Goal: Task Accomplishment & Management: Use online tool/utility

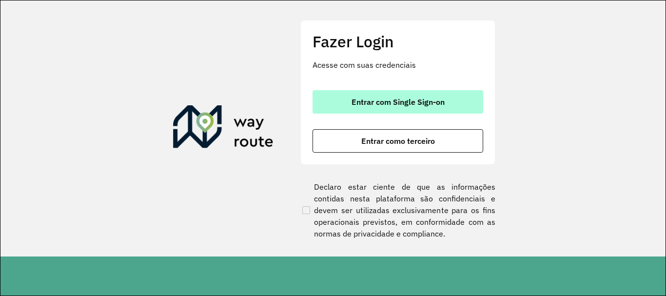
click at [407, 90] on button "Entrar com Single Sign-on" at bounding box center [397, 101] width 171 height 23
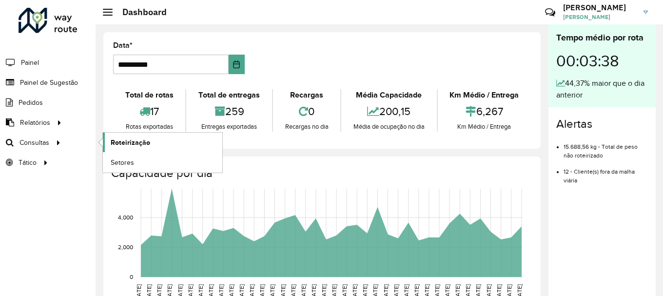
click at [130, 142] on span "Roteirização" at bounding box center [130, 142] width 39 height 10
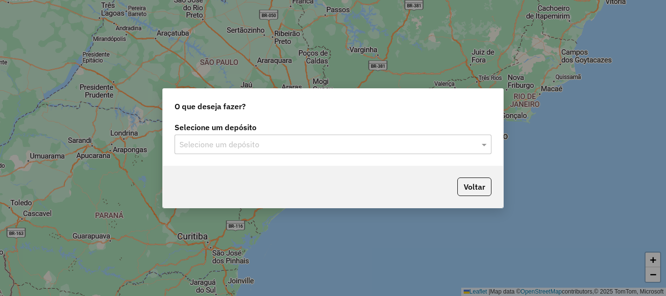
click at [294, 141] on input "text" at bounding box center [323, 145] width 288 height 12
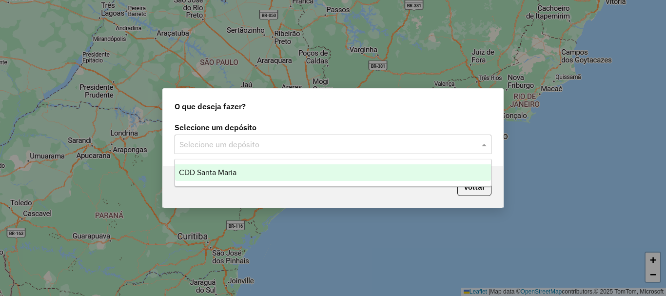
click at [263, 176] on div "CDD Santa Maria" at bounding box center [333, 172] width 316 height 17
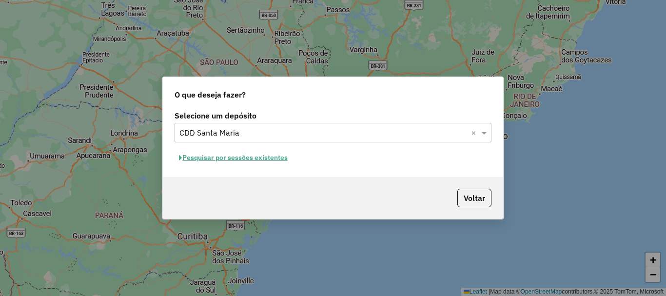
click at [241, 158] on button "Pesquisar por sessões existentes" at bounding box center [232, 157] width 117 height 15
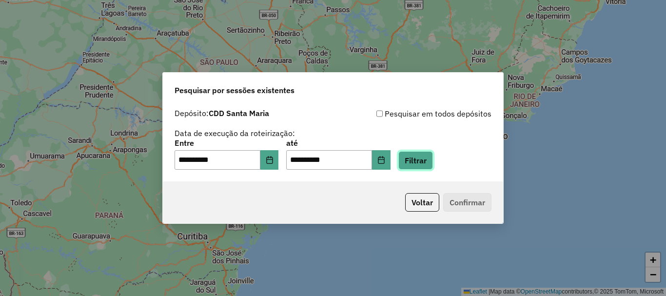
click at [427, 163] on button "Filtrar" at bounding box center [415, 160] width 35 height 19
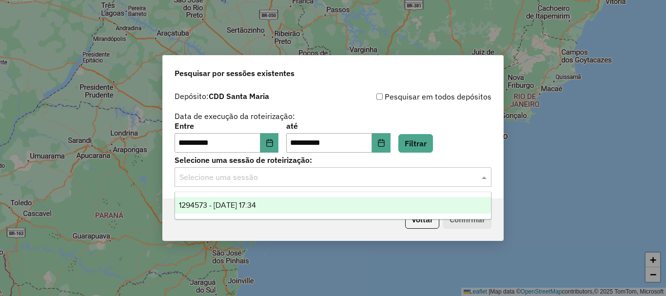
click at [259, 175] on input "text" at bounding box center [323, 178] width 288 height 12
click at [281, 203] on div "1294573 - 15/10/2025 17:34" at bounding box center [333, 205] width 316 height 17
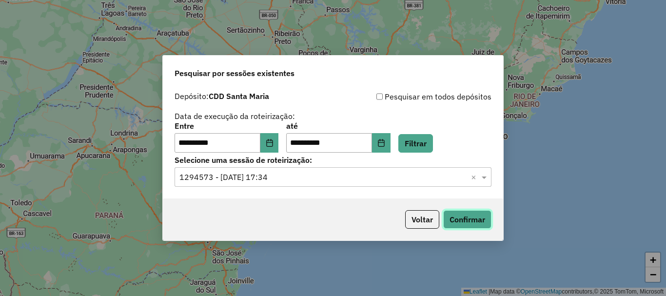
click at [478, 215] on button "Confirmar" at bounding box center [467, 219] width 48 height 19
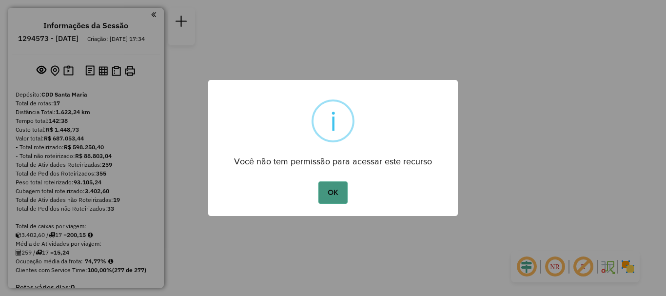
click at [336, 187] on button "OK" at bounding box center [332, 192] width 29 height 22
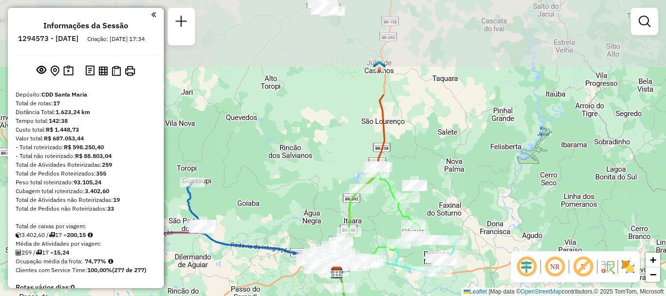
drag, startPoint x: 378, startPoint y: 114, endPoint x: 382, endPoint y: 236, distance: 122.4
click at [382, 236] on div "Janela de atendimento Grade de atendimento Capacidade Transportadoras Veículos …" at bounding box center [333, 148] width 666 height 296
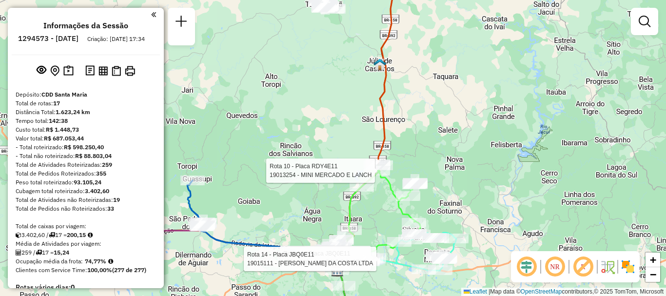
select select "**********"
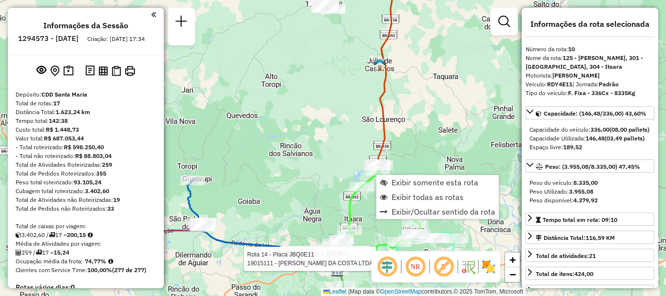
scroll to position [905, 0]
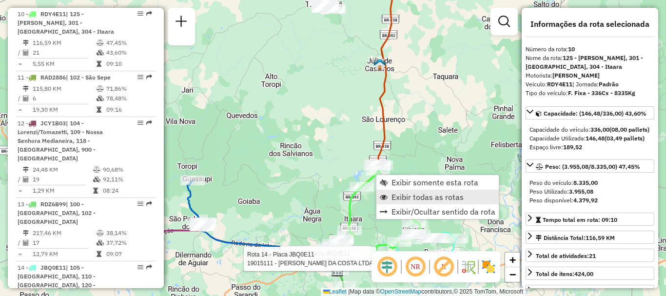
click at [422, 196] on span "Exibir todas as rotas" at bounding box center [427, 197] width 72 height 8
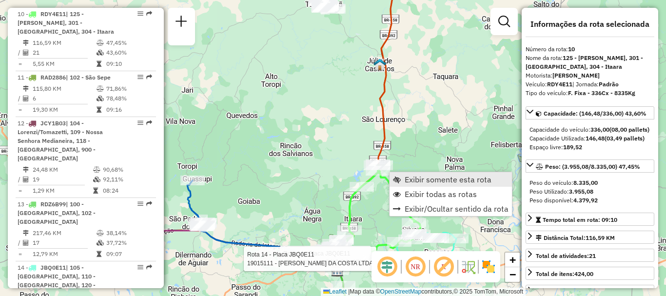
click at [421, 178] on span "Exibir somente esta rota" at bounding box center [447, 179] width 87 height 8
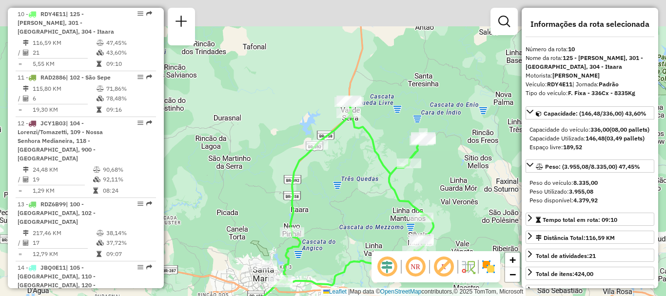
drag, startPoint x: 326, startPoint y: 147, endPoint x: 340, endPoint y: 206, distance: 61.1
click at [340, 206] on div "Janela de atendimento Grade de atendimento Capacidade Transportadoras Veículos …" at bounding box center [333, 148] width 666 height 296
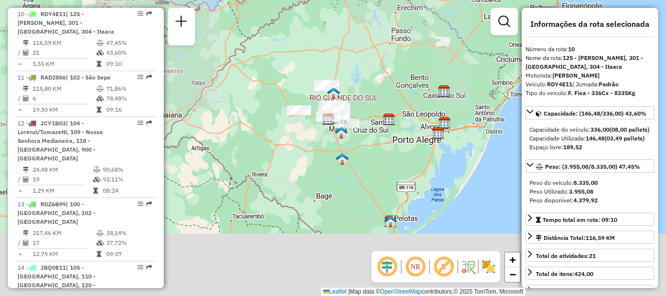
drag, startPoint x: 380, startPoint y: 204, endPoint x: 373, endPoint y: 124, distance: 79.7
click at [373, 124] on div "Janela de atendimento Grade de atendimento Capacidade Transportadoras Veículos …" at bounding box center [333, 148] width 666 height 296
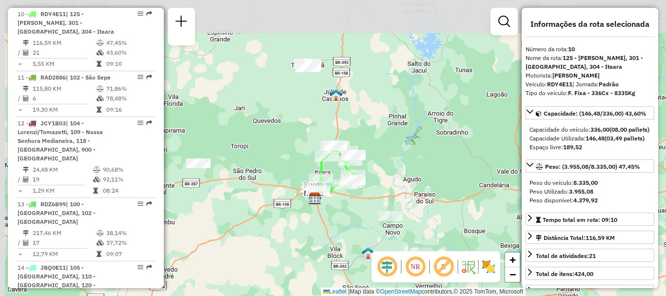
drag, startPoint x: 215, startPoint y: 121, endPoint x: 349, endPoint y: 231, distance: 173.4
click at [349, 231] on div "Janela de atendimento Grade de atendimento Capacidade Transportadoras Veículos …" at bounding box center [333, 148] width 666 height 296
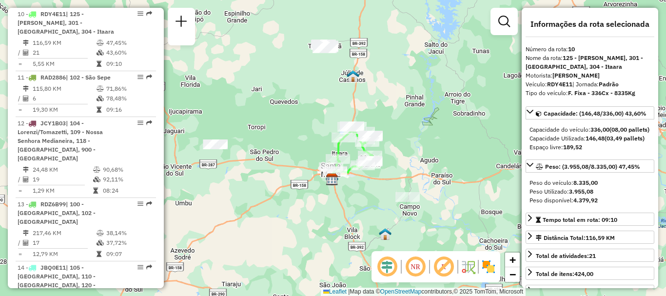
drag, startPoint x: 294, startPoint y: 109, endPoint x: 300, endPoint y: 81, distance: 29.0
click at [300, 81] on div "Janela de atendimento Grade de atendimento Capacidade Transportadoras Veículos …" at bounding box center [333, 148] width 666 height 296
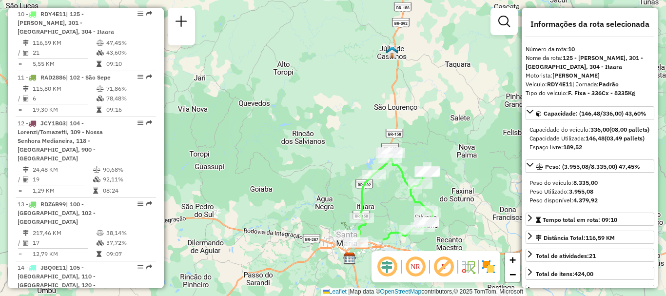
drag, startPoint x: 325, startPoint y: 134, endPoint x: 308, endPoint y: 50, distance: 86.1
click at [308, 49] on div "Janela de atendimento Grade de atendimento Capacidade Transportadoras Veículos …" at bounding box center [333, 148] width 666 height 296
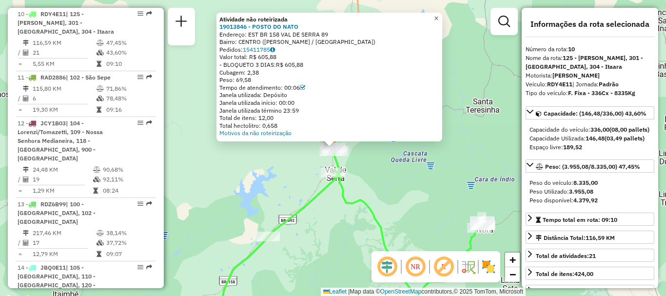
click at [438, 16] on span "×" at bounding box center [436, 18] width 4 height 8
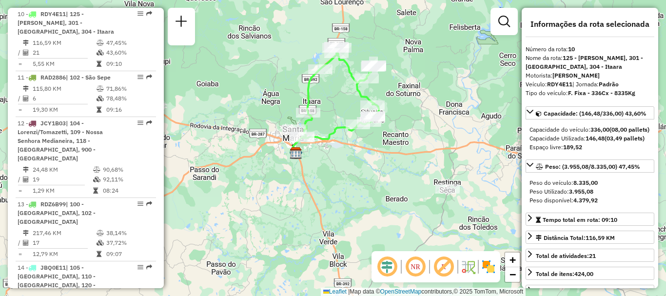
drag, startPoint x: 377, startPoint y: 203, endPoint x: 324, endPoint y: 116, distance: 102.0
click at [324, 116] on div "Janela de atendimento Grade de atendimento Capacidade Transportadoras Veículos …" at bounding box center [333, 148] width 666 height 296
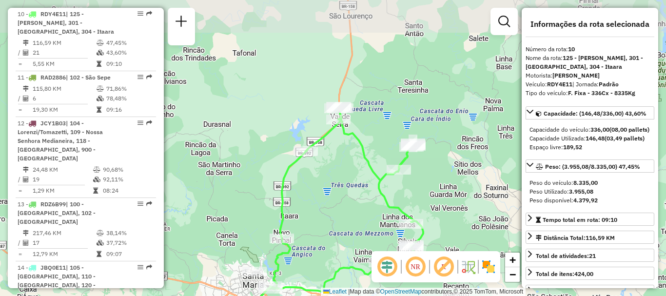
drag, startPoint x: 348, startPoint y: 154, endPoint x: 331, endPoint y: 270, distance: 118.2
click at [331, 270] on icon at bounding box center [346, 200] width 154 height 181
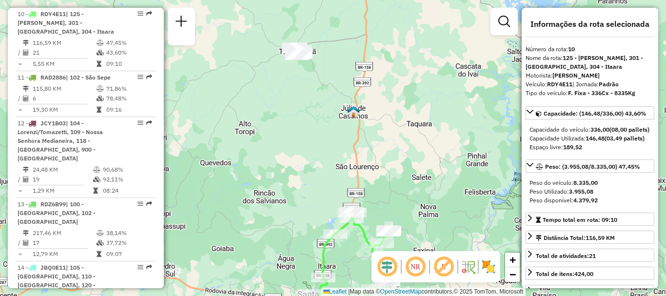
drag, startPoint x: 358, startPoint y: 101, endPoint x: 372, endPoint y: 199, distance: 98.5
click at [372, 199] on div "Janela de atendimento Grade de atendimento Capacidade Transportadoras Veículos …" at bounding box center [333, 148] width 666 height 296
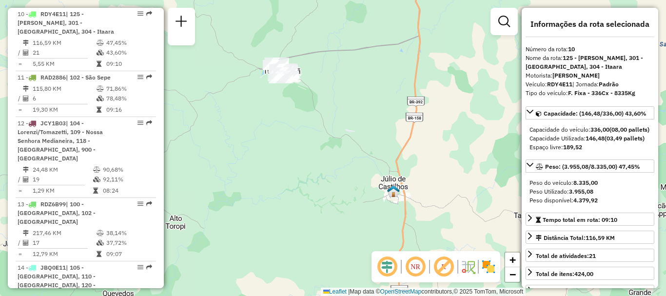
drag, startPoint x: 322, startPoint y: 188, endPoint x: 246, endPoint y: 178, distance: 77.1
click at [245, 179] on div "Janela de atendimento Grade de atendimento Capacidade Transportadoras Veículos …" at bounding box center [333, 148] width 666 height 296
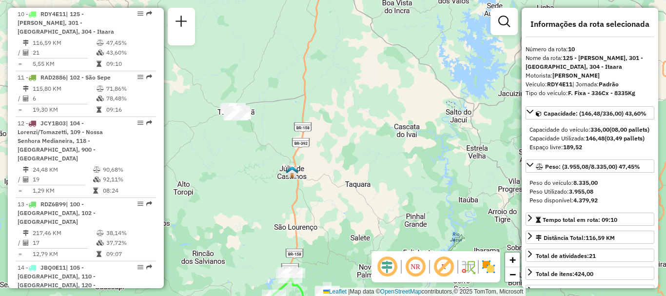
drag, startPoint x: 269, startPoint y: 166, endPoint x: 449, endPoint y: -18, distance: 257.8
click at [449, 0] on html "Aguarde... Pop-up bloqueado! Seu navegador bloqueou automáticamente a abertura …" at bounding box center [333, 148] width 666 height 296
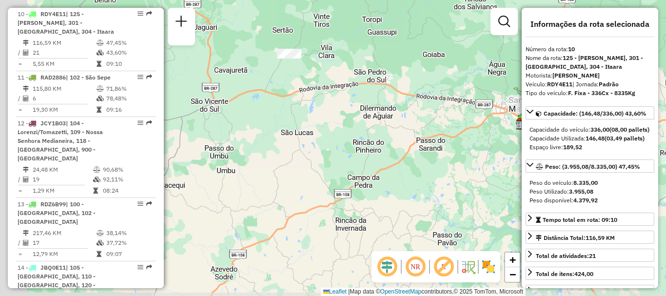
drag, startPoint x: 345, startPoint y: 136, endPoint x: 435, endPoint y: 65, distance: 114.9
click at [435, 65] on div "Janela de atendimento Grade de atendimento Capacidade Transportadoras Veículos …" at bounding box center [333, 148] width 666 height 296
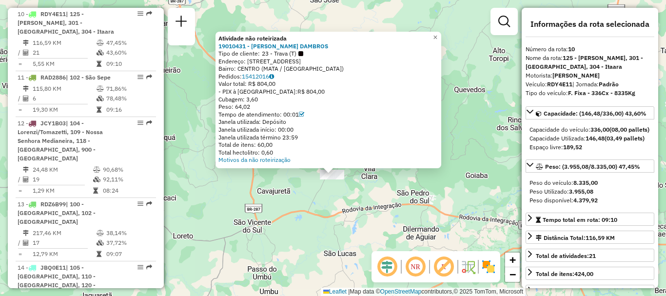
drag, startPoint x: 374, startPoint y: 175, endPoint x: 373, endPoint y: 194, distance: 19.0
click at [373, 194] on div "Atividade não roteirizada 19010431 - [PERSON_NAME] DAMBROS Tipo de cliente: 23 …" at bounding box center [333, 148] width 666 height 296
click at [439, 32] on link "×" at bounding box center [435, 38] width 12 height 12
